Goal: Information Seeking & Learning: Learn about a topic

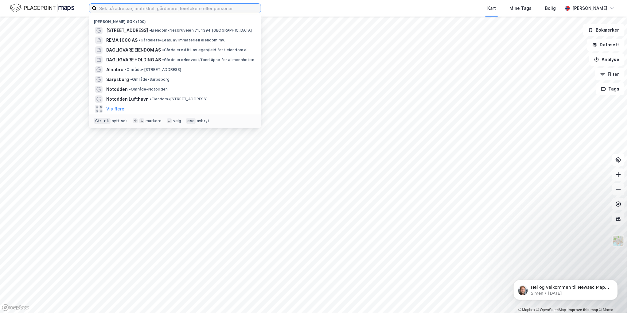
click at [126, 9] on input at bounding box center [179, 8] width 164 height 9
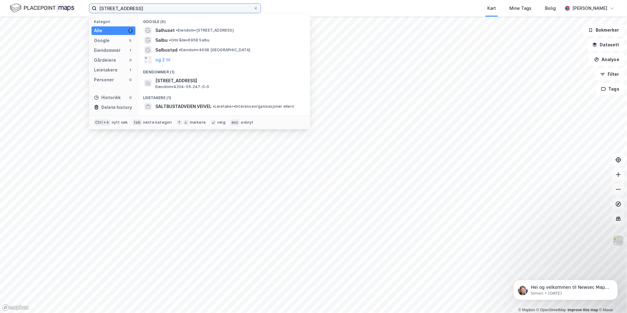
type input "[STREET_ADDRESS]"
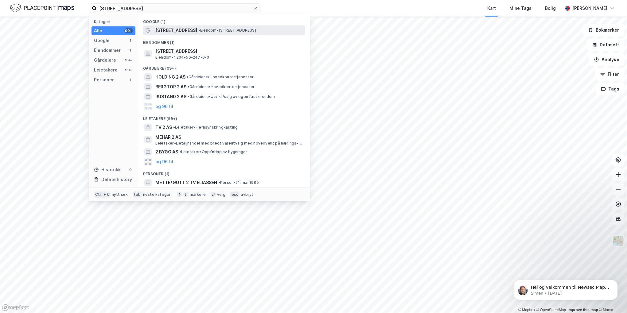
click at [173, 29] on span "[STREET_ADDRESS]" at bounding box center [176, 30] width 42 height 7
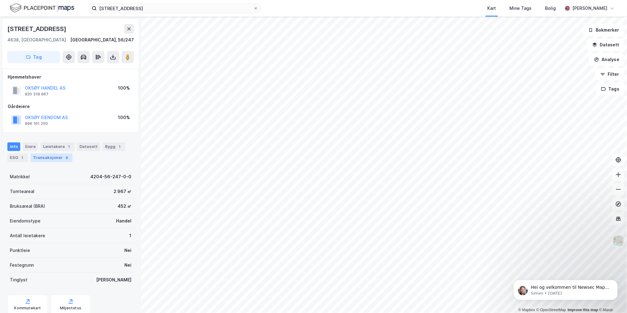
click at [57, 159] on div "Transaksjoner 6" at bounding box center [51, 157] width 42 height 9
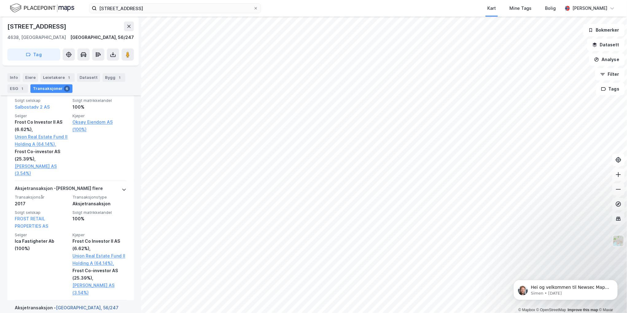
scroll to position [343, 0]
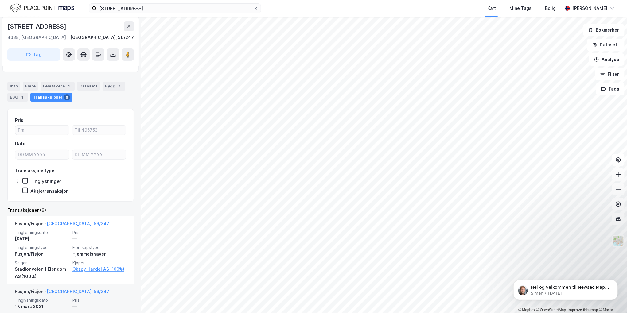
scroll to position [215, 0]
